Goal: Go to known website: Go to known website

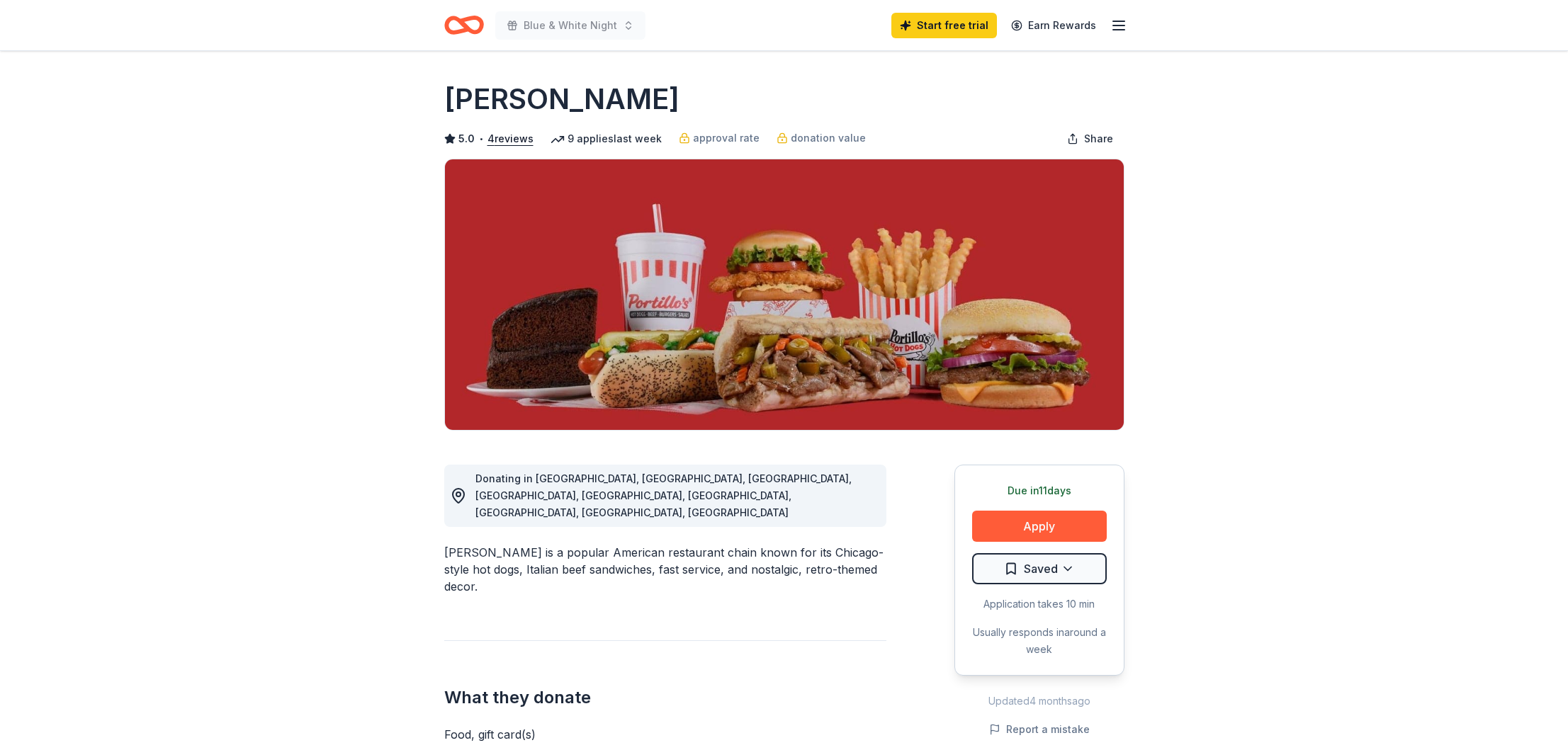
click at [460, 28] on icon "Home" at bounding box center [464, 25] width 39 height 33
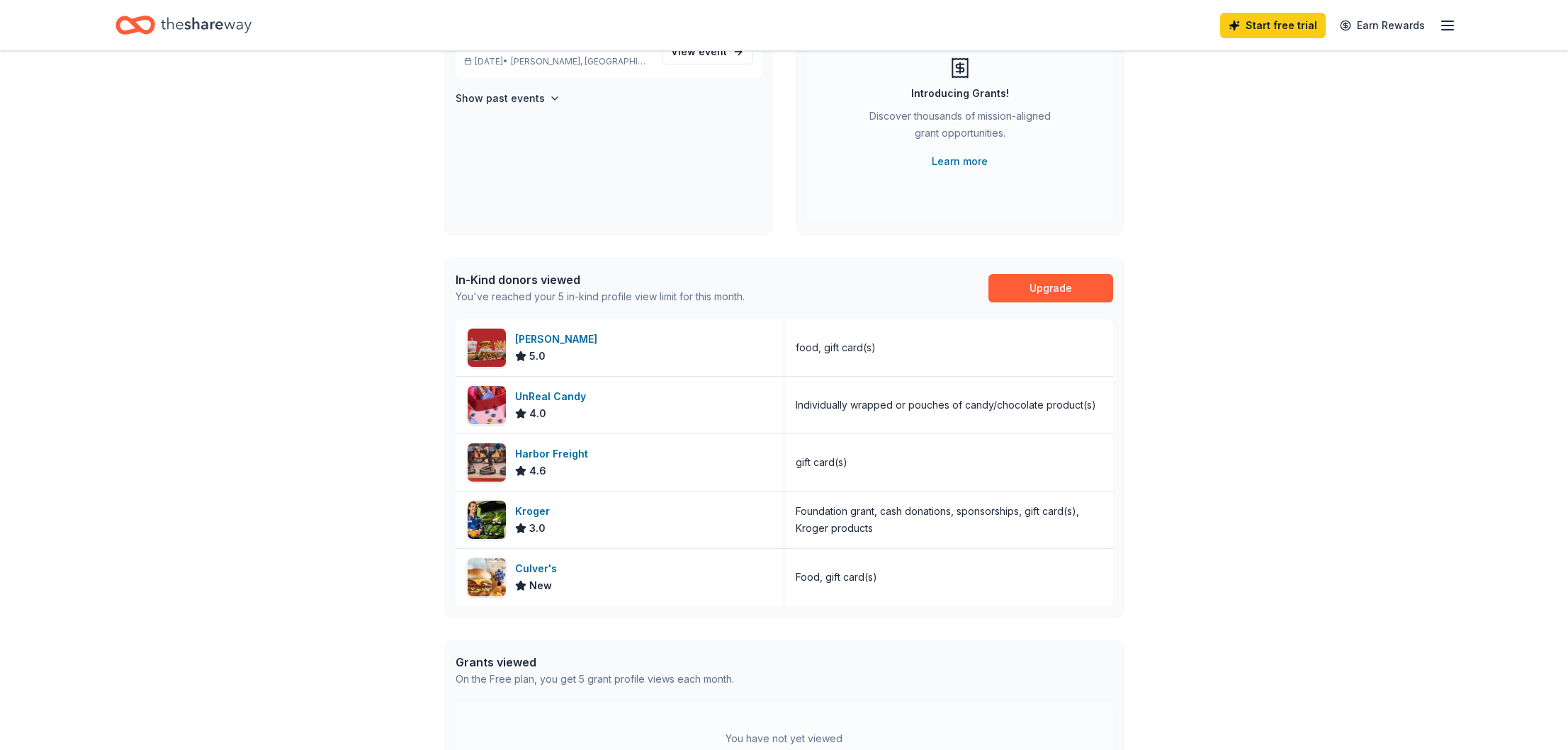
scroll to position [175, 0]
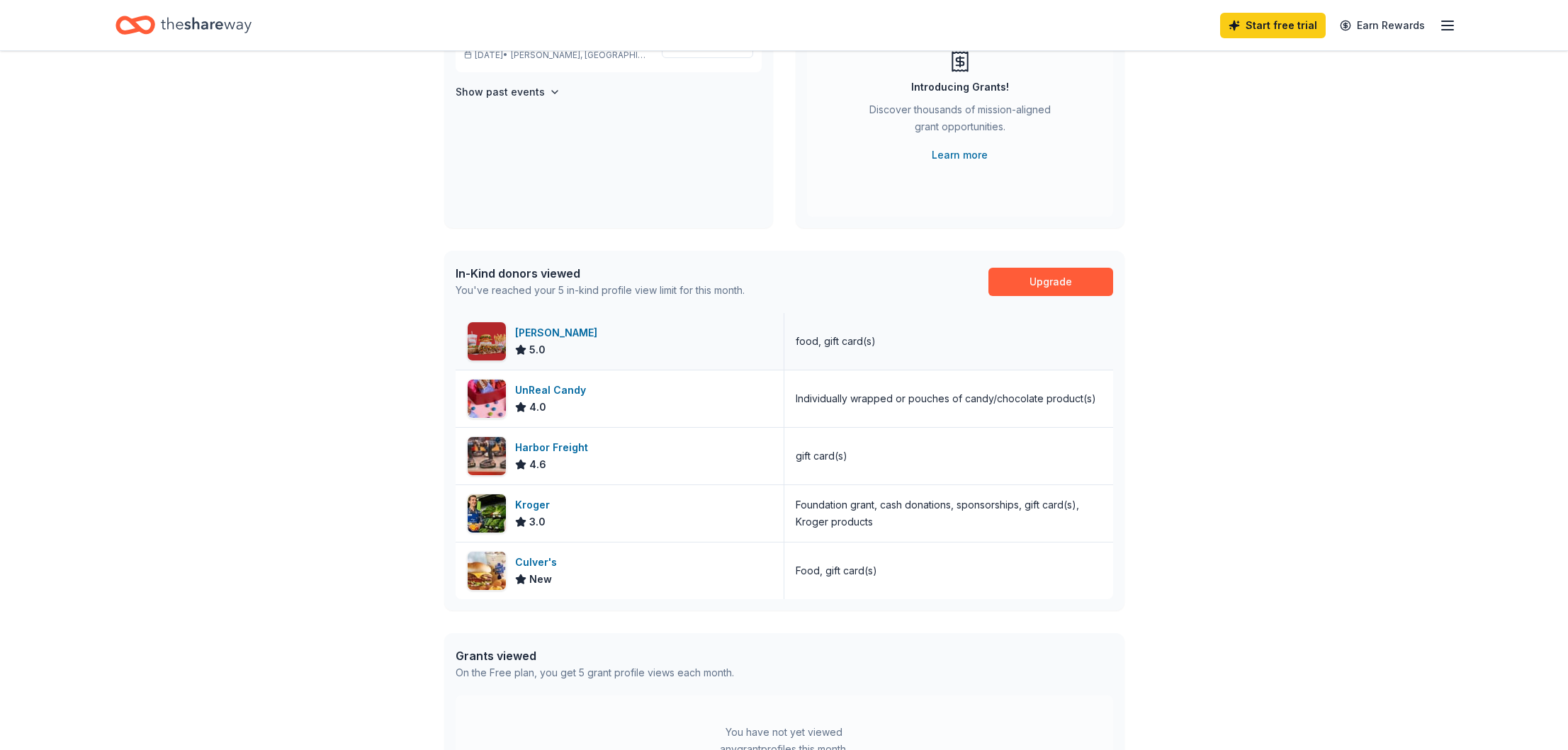
click at [487, 338] on img at bounding box center [486, 342] width 39 height 39
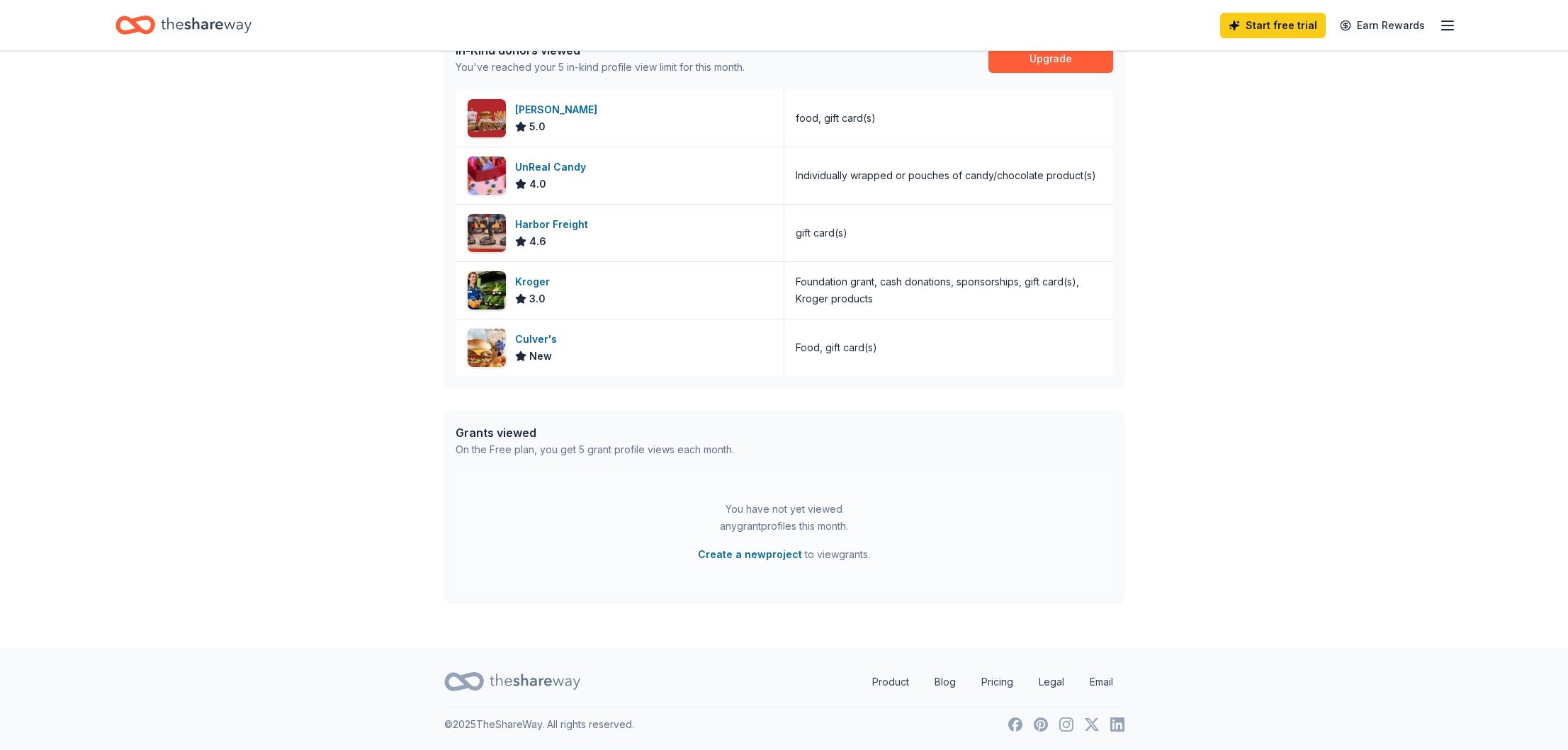
scroll to position [0, 0]
